Goal: Task Accomplishment & Management: Use online tool/utility

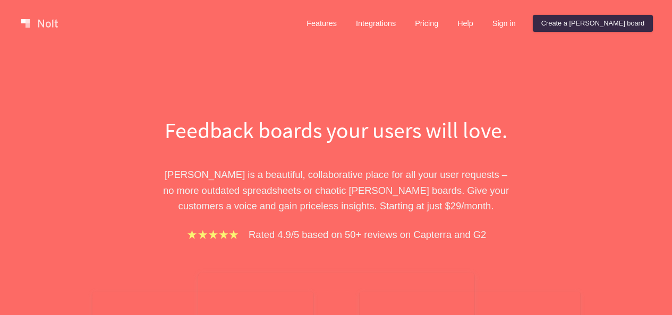
click at [633, 18] on link "Create a [PERSON_NAME] board" at bounding box center [593, 23] width 120 height 17
click at [591, 27] on link "Create a [PERSON_NAME] board" at bounding box center [593, 23] width 120 height 17
click at [524, 27] on link "Sign in" at bounding box center [504, 23] width 40 height 17
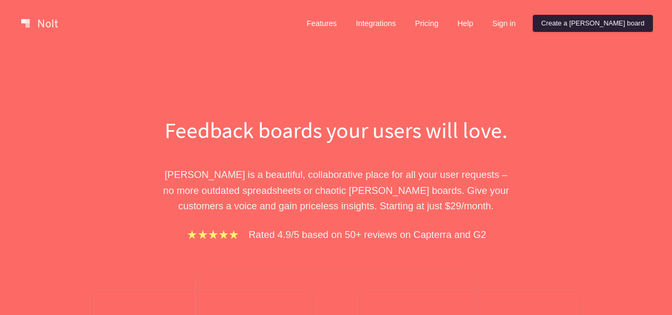
click at [605, 27] on link "Create a [PERSON_NAME] board" at bounding box center [593, 23] width 120 height 17
click at [605, 26] on link "Create a [PERSON_NAME] board" at bounding box center [593, 23] width 120 height 17
